Goal: Manage account settings

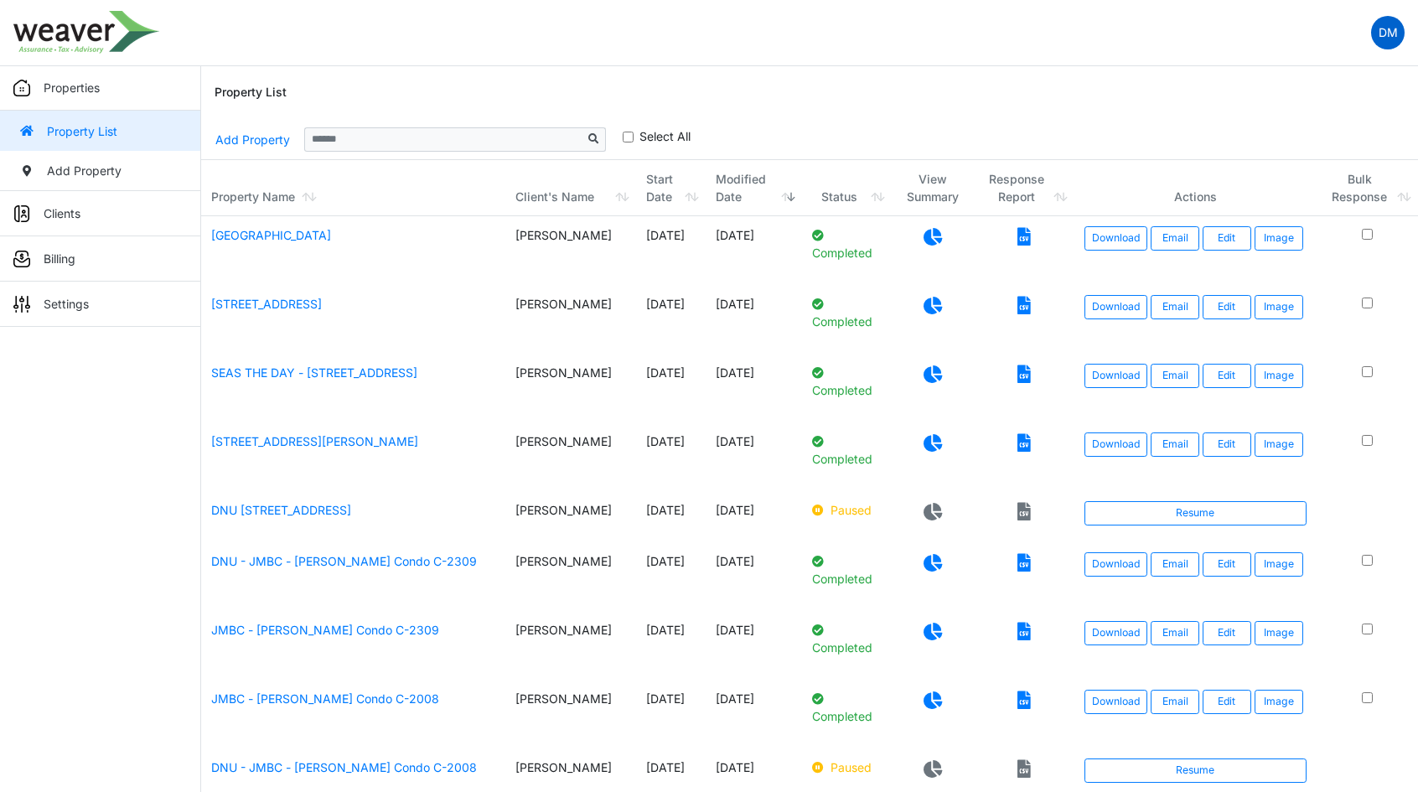
click at [1392, 35] on p "DM" at bounding box center [1388, 32] width 19 height 18
click at [1017, 16] on nav "DM Change Password Logout Denise denisemoyani@gmail.com" at bounding box center [709, 33] width 1418 height 66
